Goal: Information Seeking & Learning: Learn about a topic

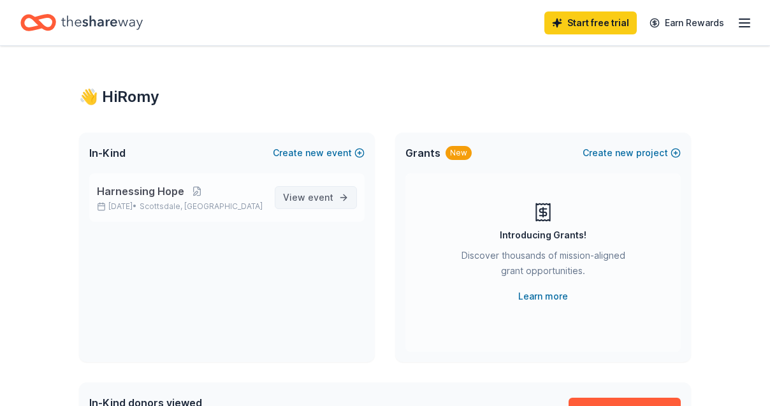
click at [303, 196] on span "View event" at bounding box center [308, 197] width 50 height 15
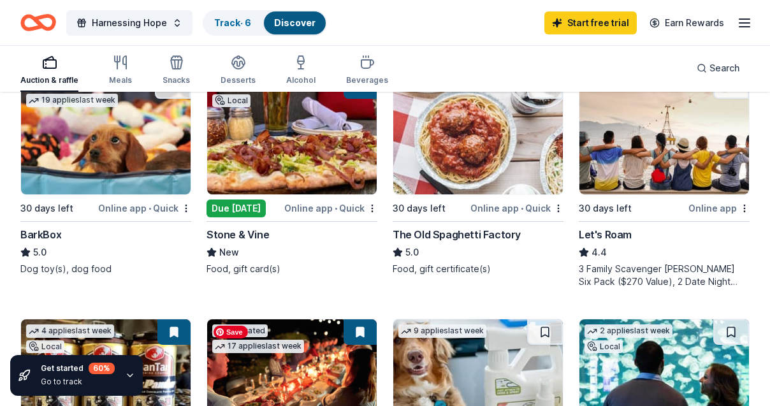
scroll to position [655, 0]
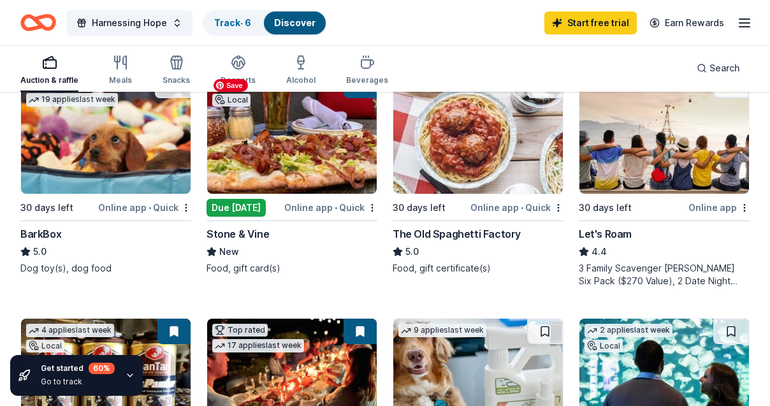
click at [263, 167] on img at bounding box center [292, 133] width 170 height 121
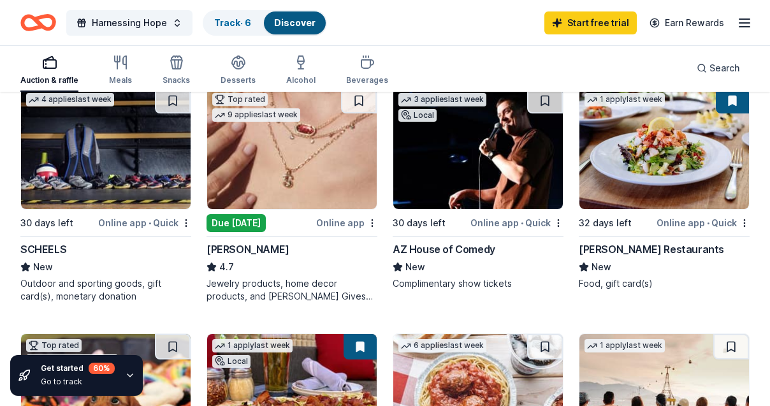
scroll to position [394, 0]
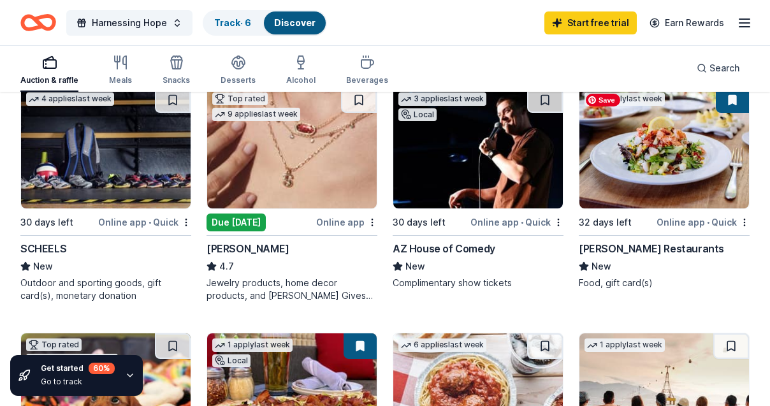
click at [661, 164] on img at bounding box center [665, 147] width 170 height 121
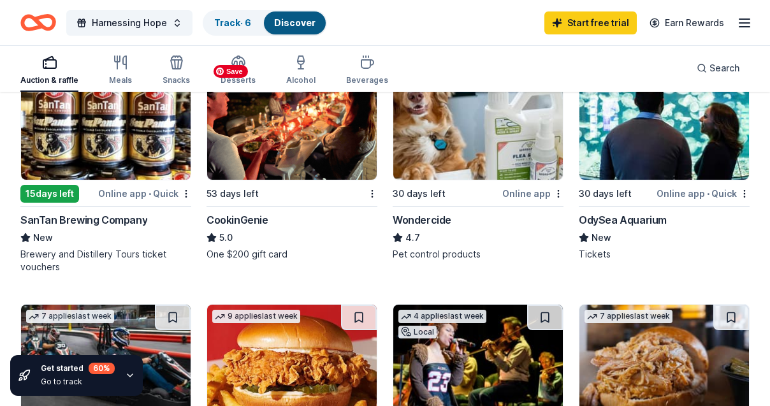
scroll to position [921, 0]
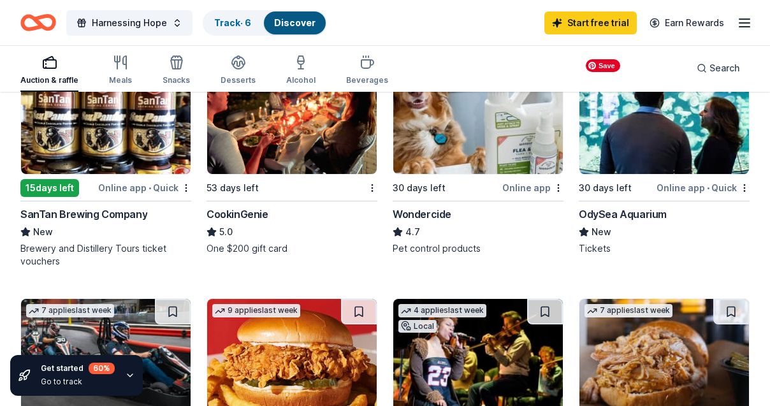
click at [613, 154] on img at bounding box center [665, 113] width 170 height 121
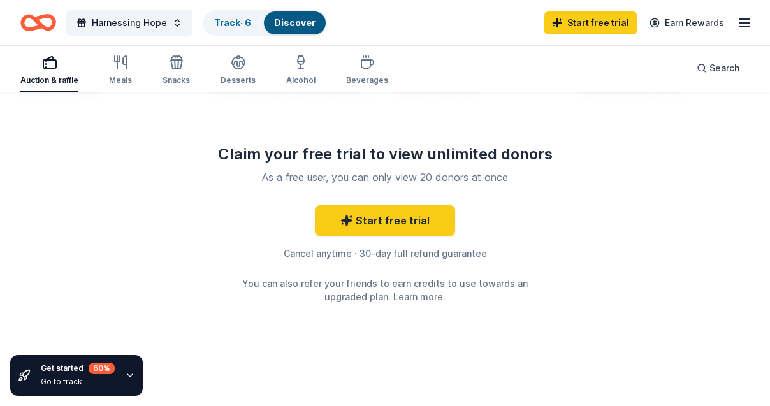
scroll to position [1570, 0]
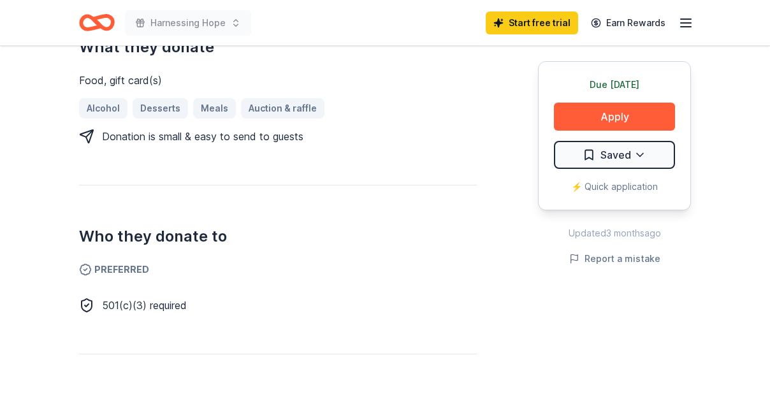
scroll to position [584, 0]
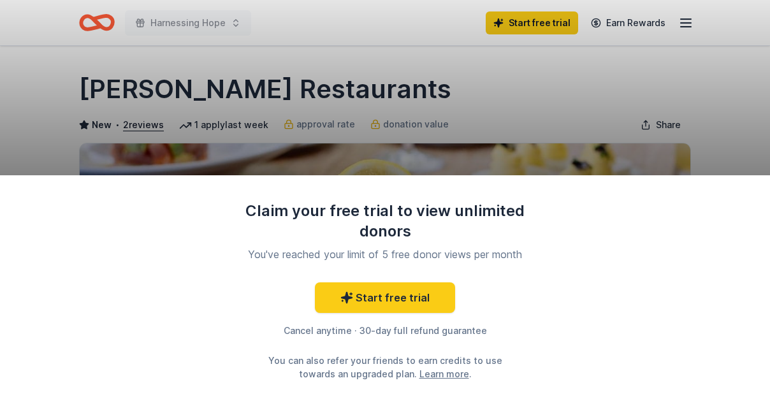
click at [398, 129] on div "Claim your free trial to view unlimited donors You've reached your limit of 5 f…" at bounding box center [385, 203] width 770 height 406
